Goal: Information Seeking & Learning: Learn about a topic

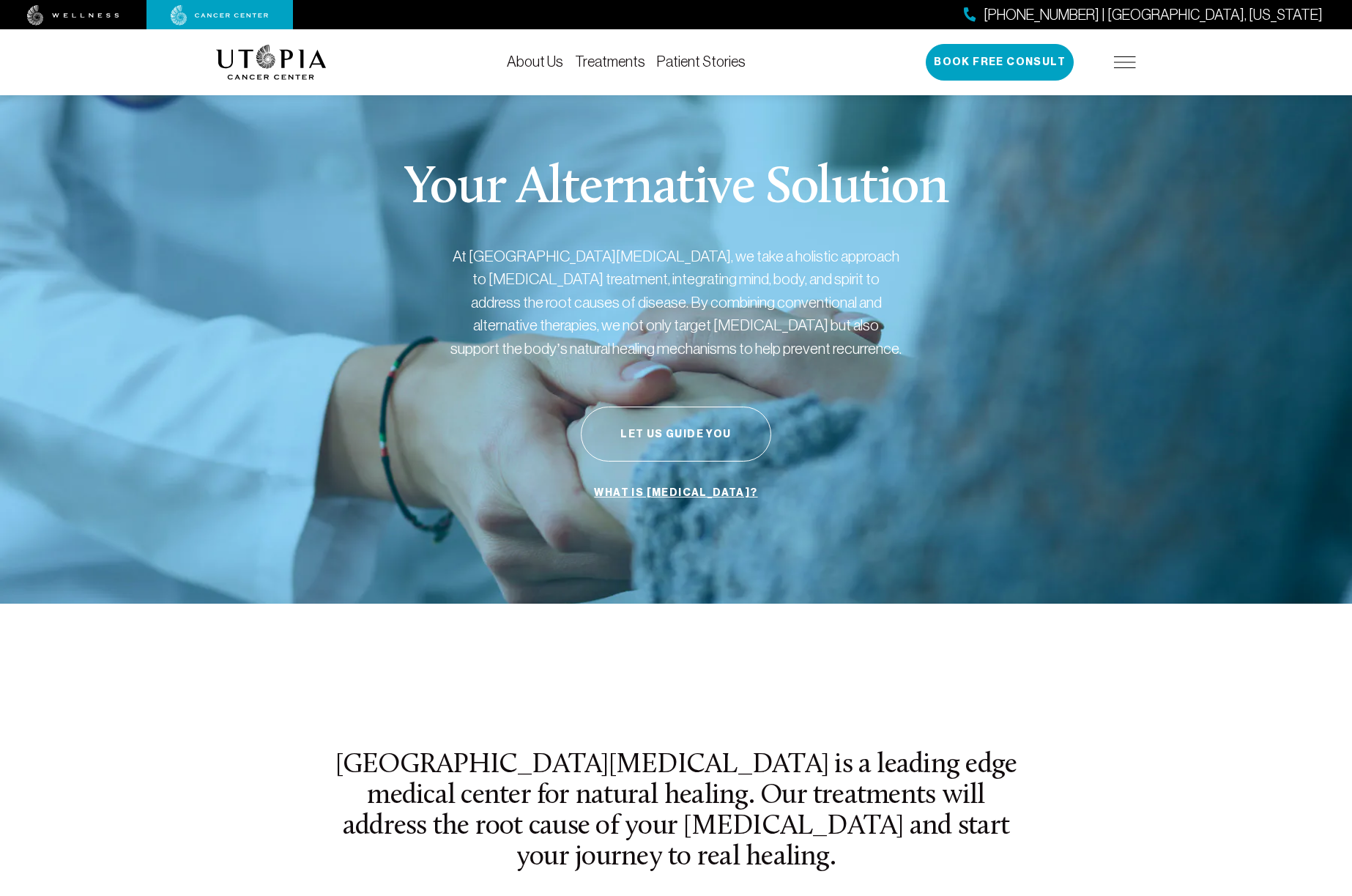
click at [584, 62] on link "Treatments" at bounding box center [610, 61] width 70 height 16
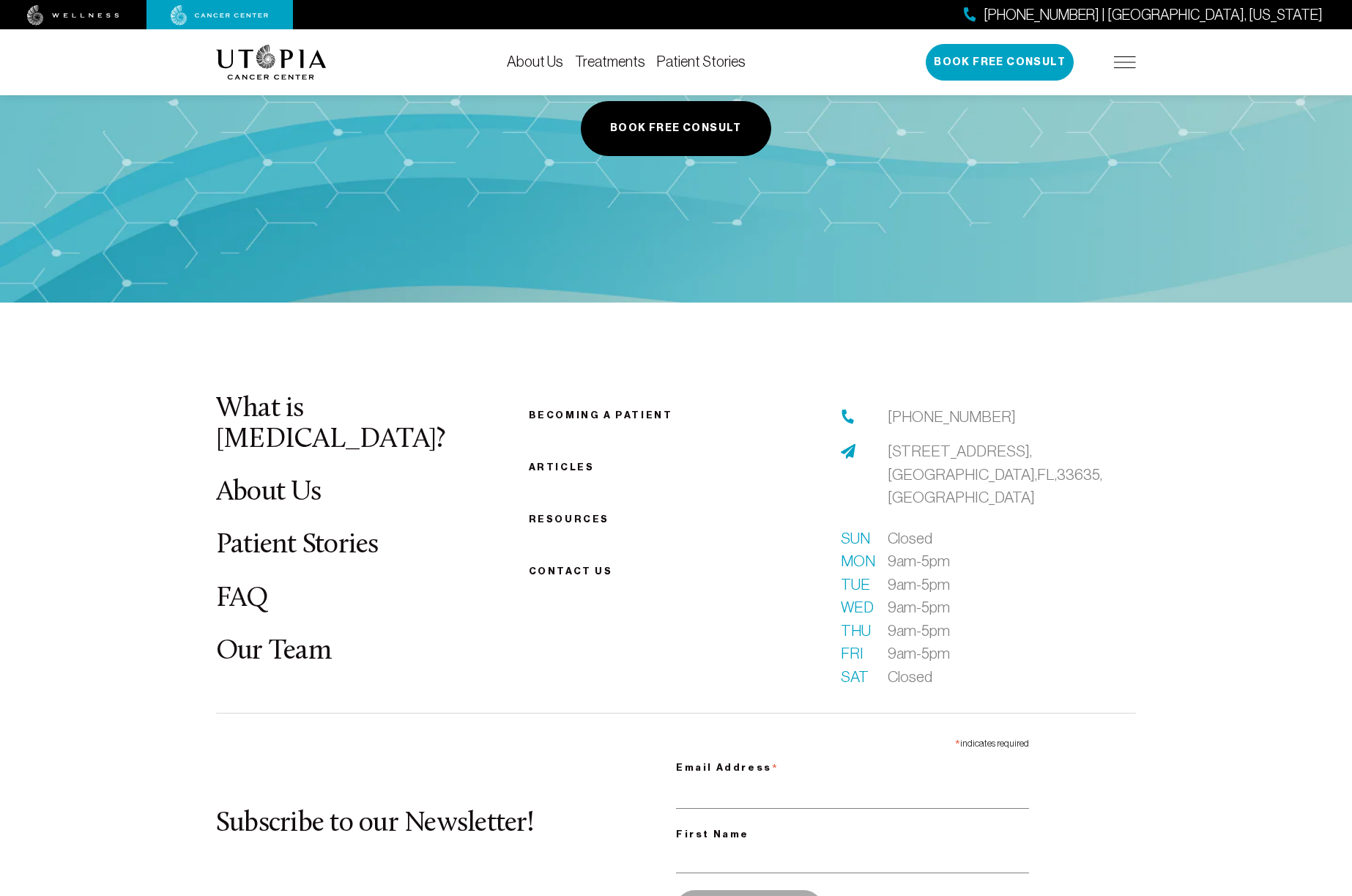
scroll to position [4028, 0]
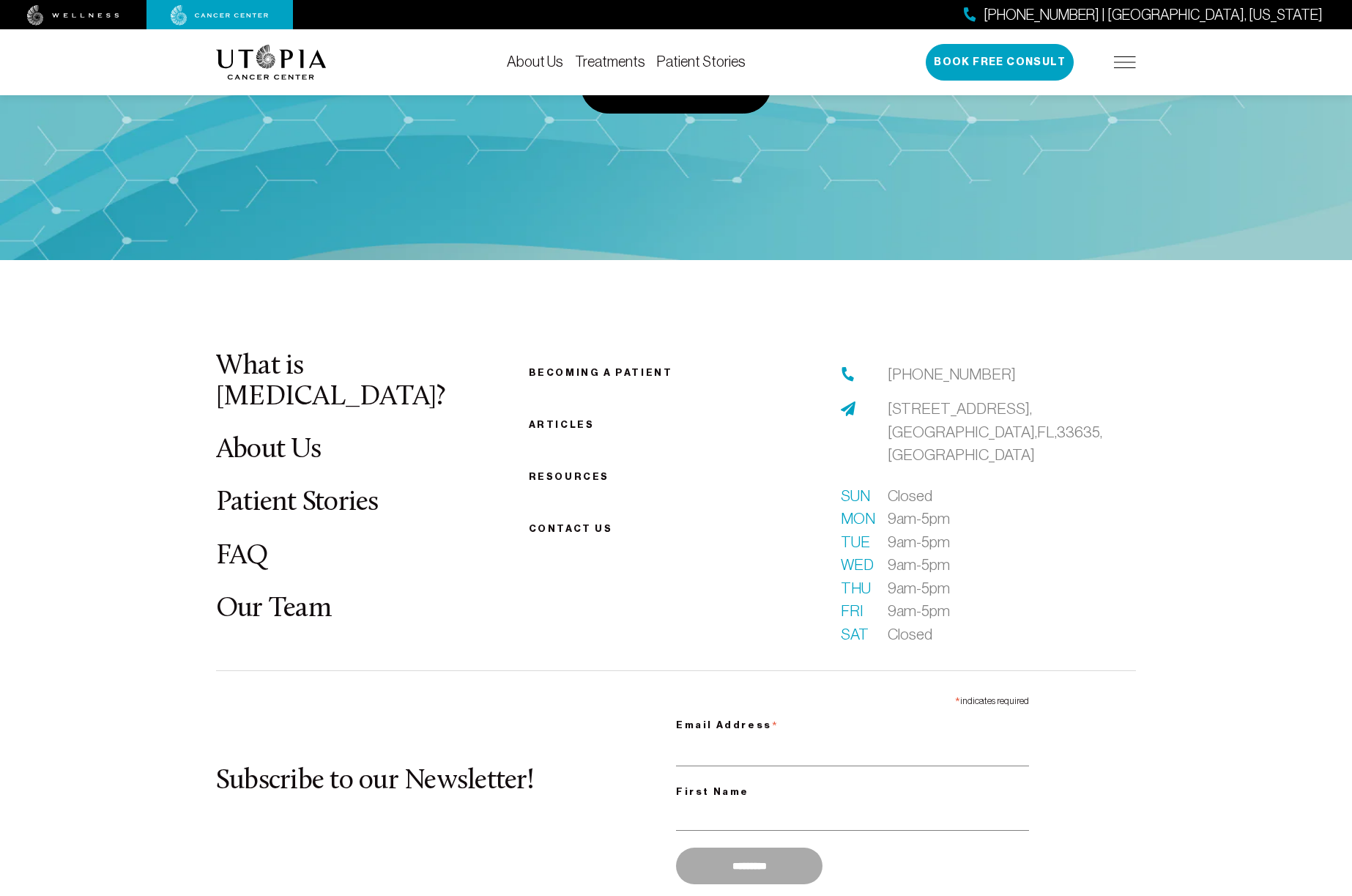
click at [273, 595] on link "Our Team" at bounding box center [273, 609] width 115 height 28
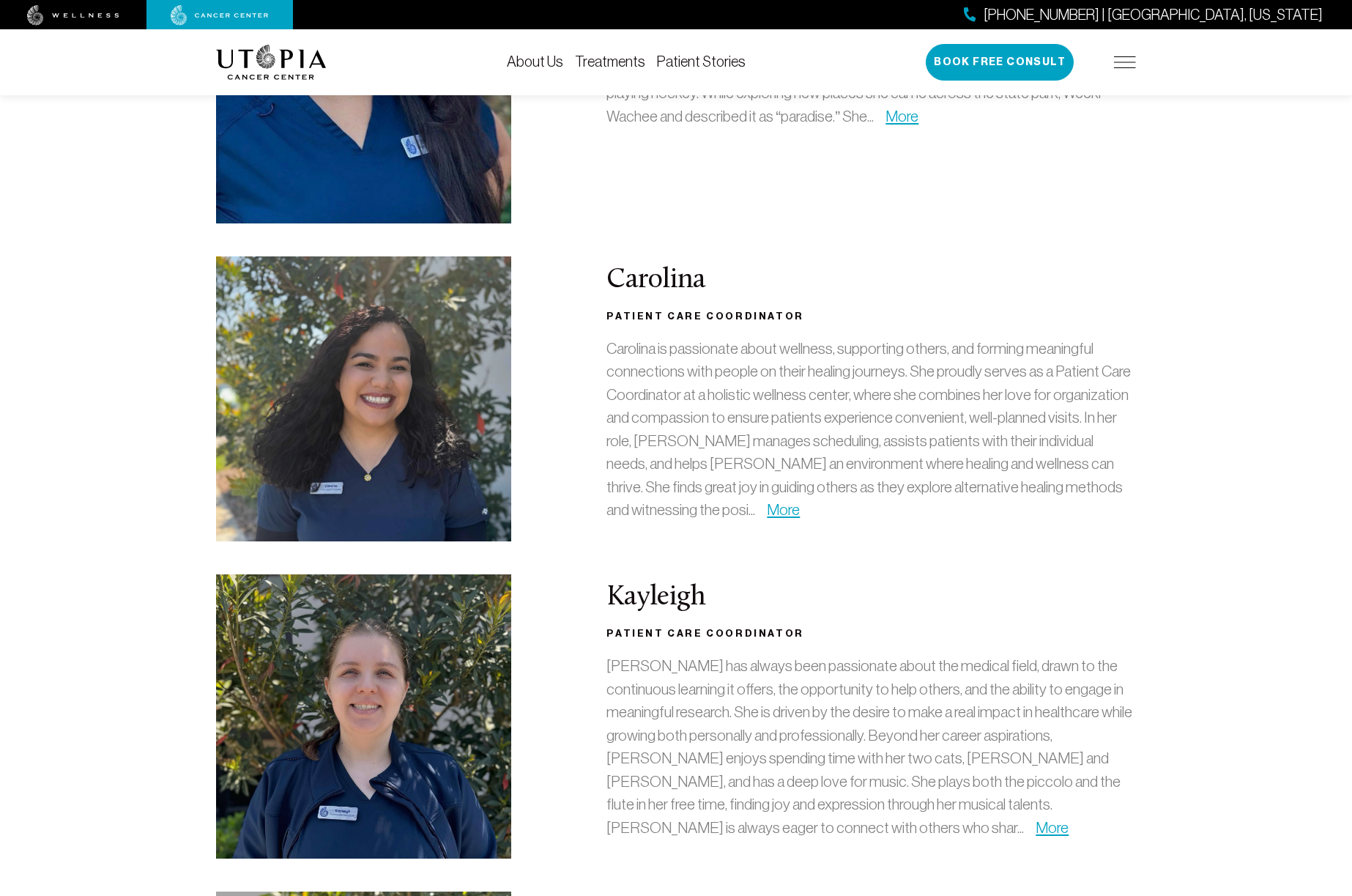
scroll to position [4101, 0]
